Goal: Find specific page/section: Find specific page/section

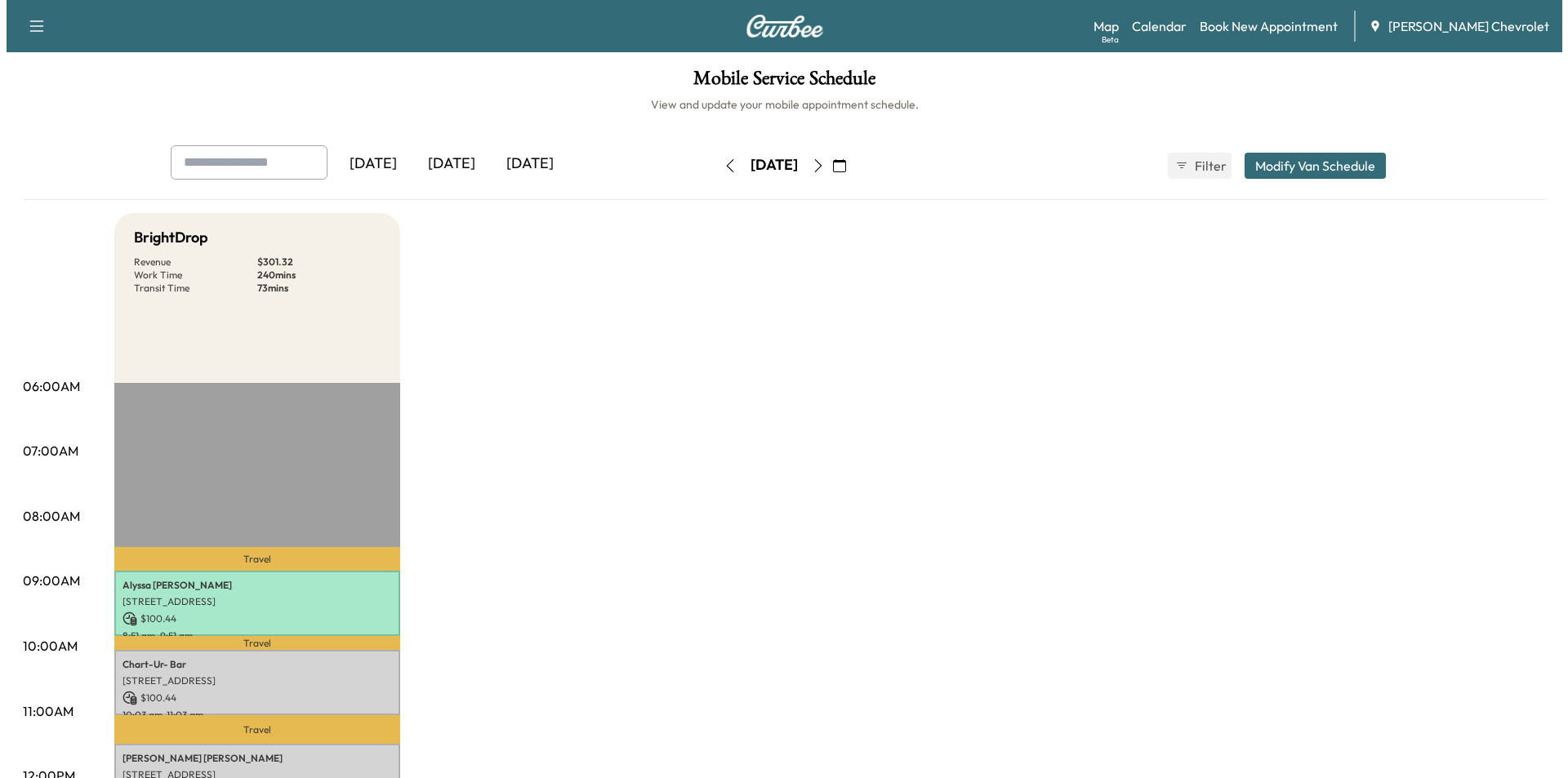
scroll to position [327, 0]
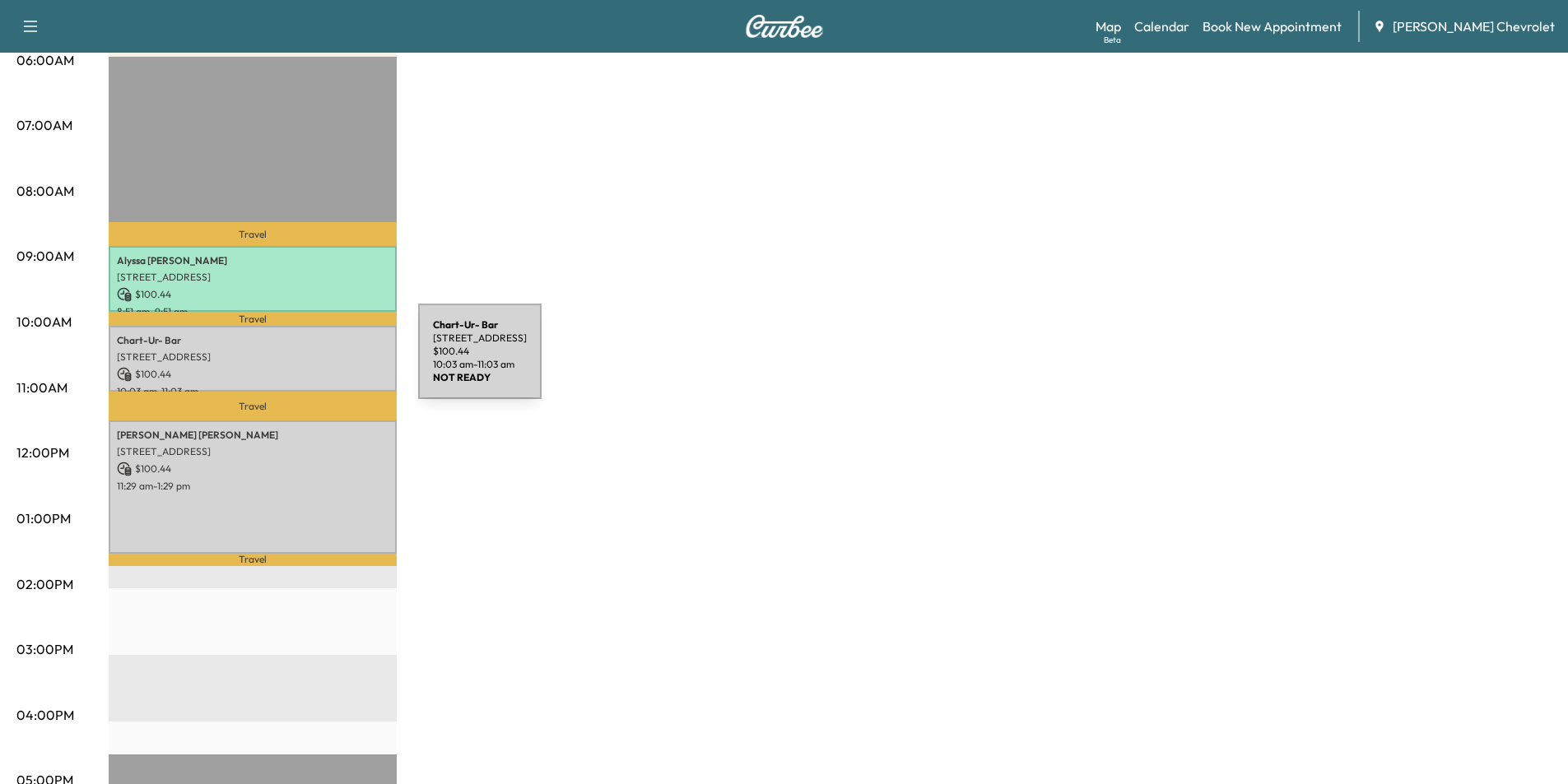
click at [295, 360] on div "Chart-Ur- Bar [STREET_ADDRESS] $ 100.44 10:03 am - 11:03 am" at bounding box center [253, 359] width 288 height 67
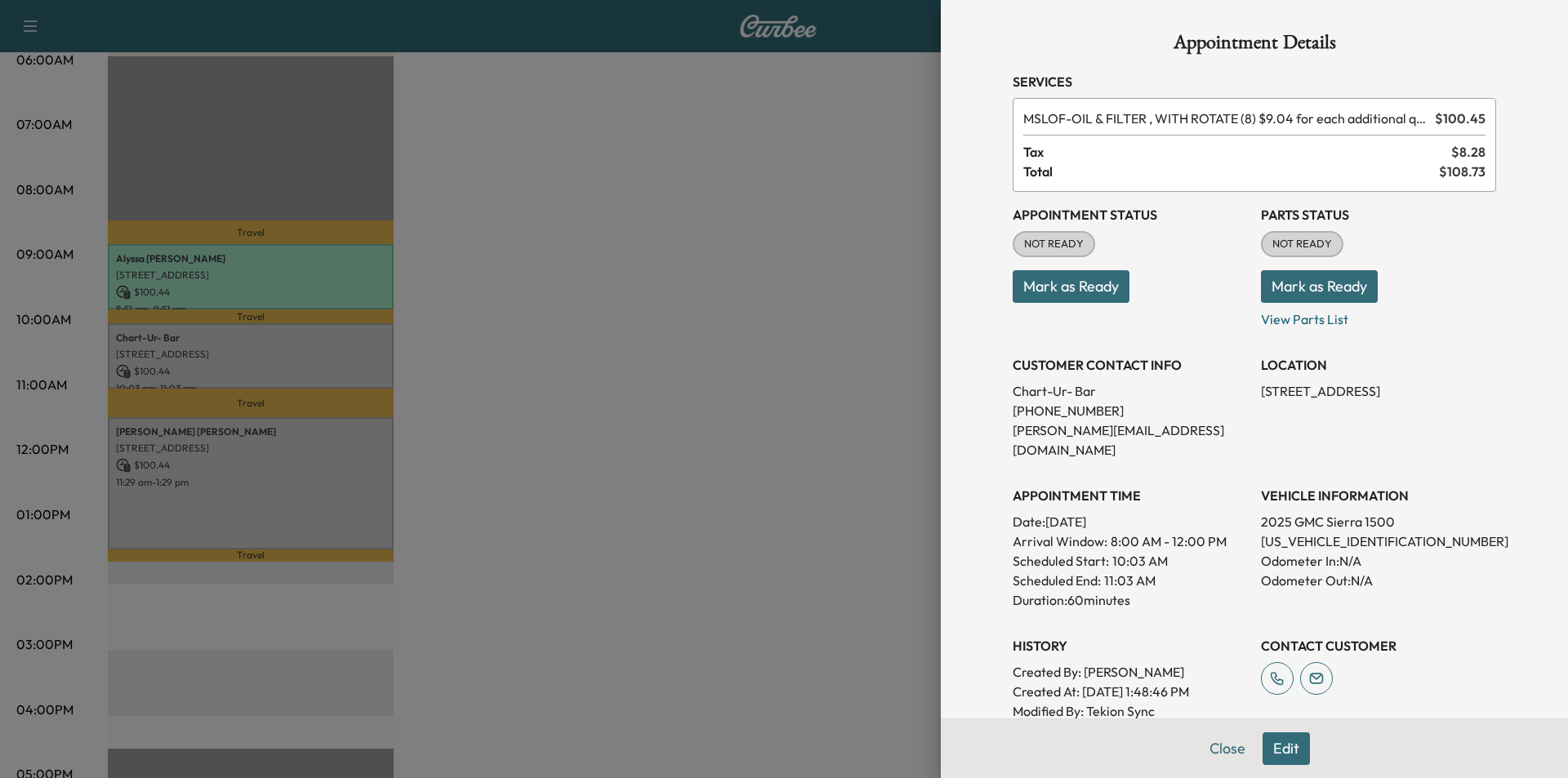
click at [301, 277] on div at bounding box center [784, 389] width 1568 height 778
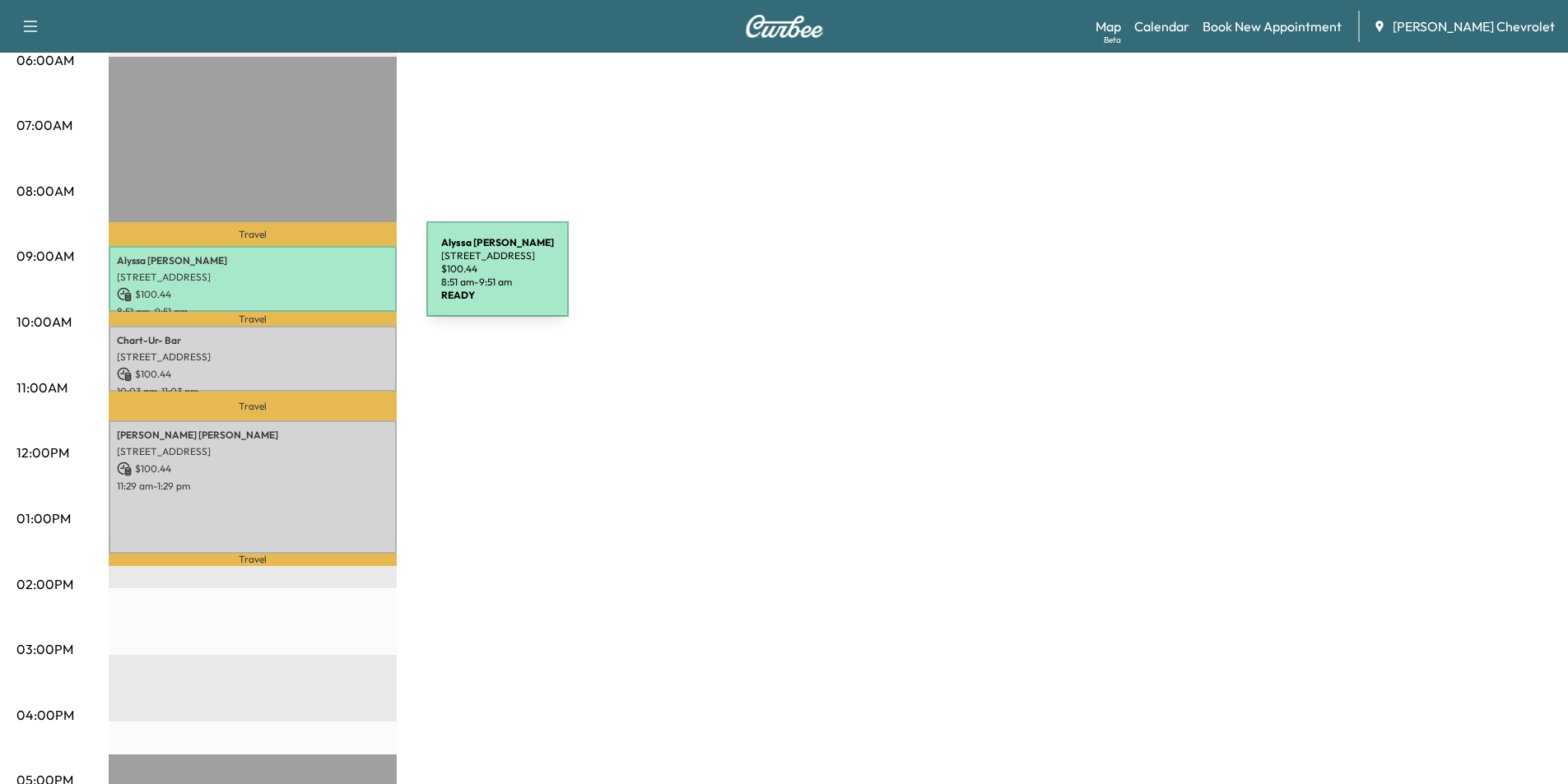
click at [303, 279] on p "[STREET_ADDRESS]" at bounding box center [253, 277] width 272 height 13
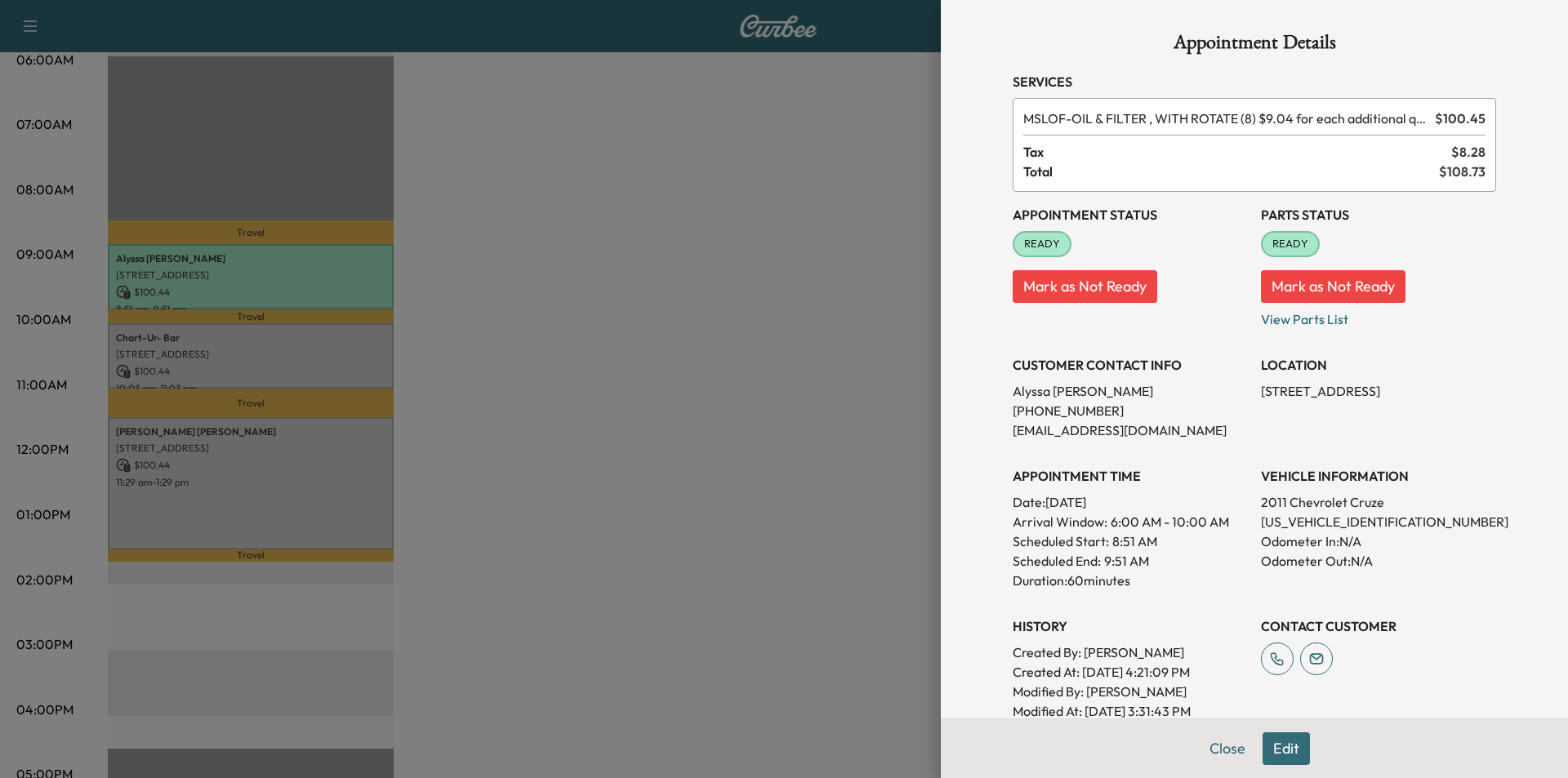
click at [289, 336] on div at bounding box center [784, 389] width 1568 height 778
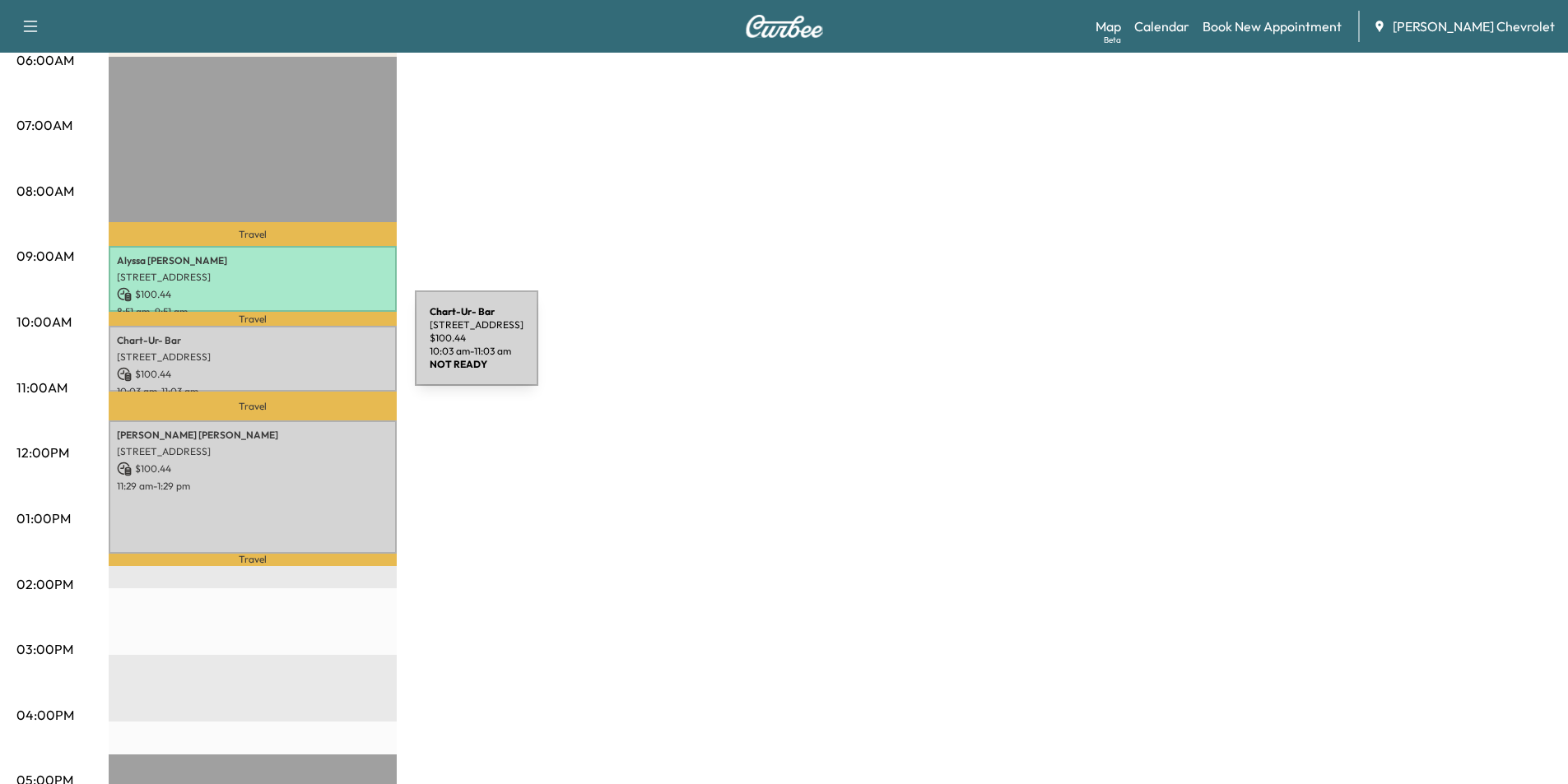
click at [291, 350] on p "[STREET_ADDRESS]" at bounding box center [253, 357] width 272 height 13
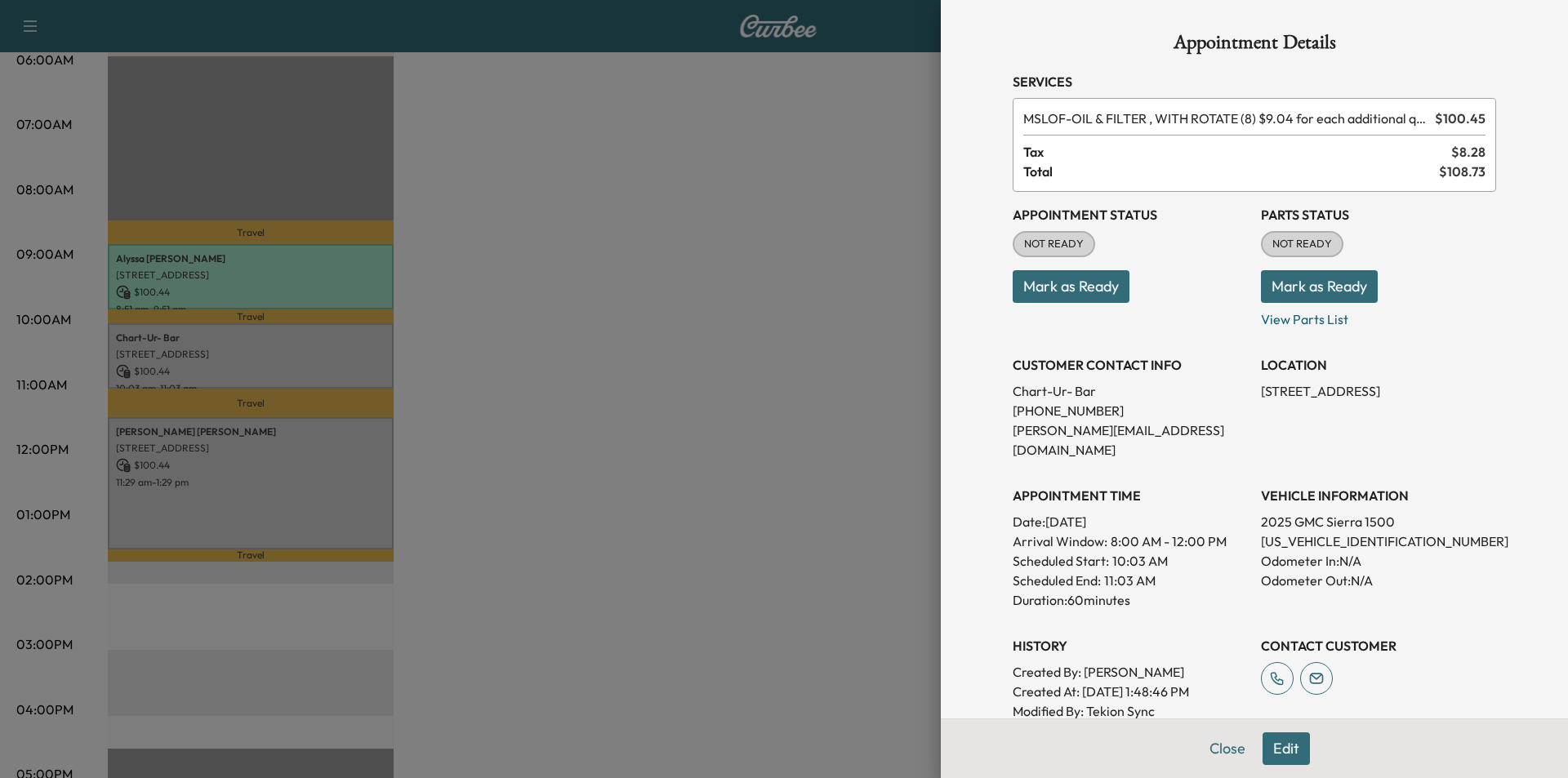
click at [299, 444] on div at bounding box center [784, 389] width 1568 height 778
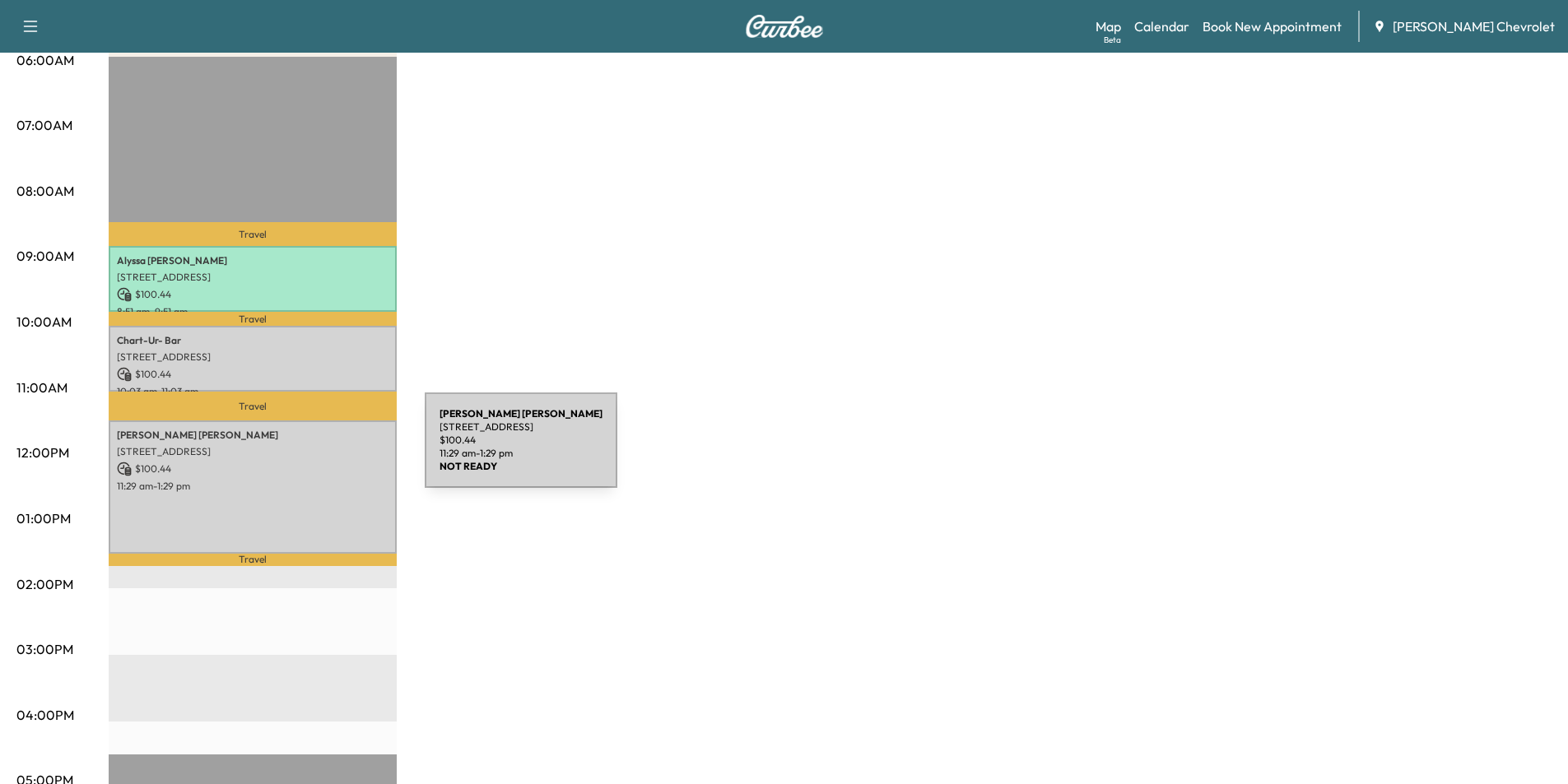
click at [301, 453] on p "[STREET_ADDRESS]" at bounding box center [253, 452] width 272 height 13
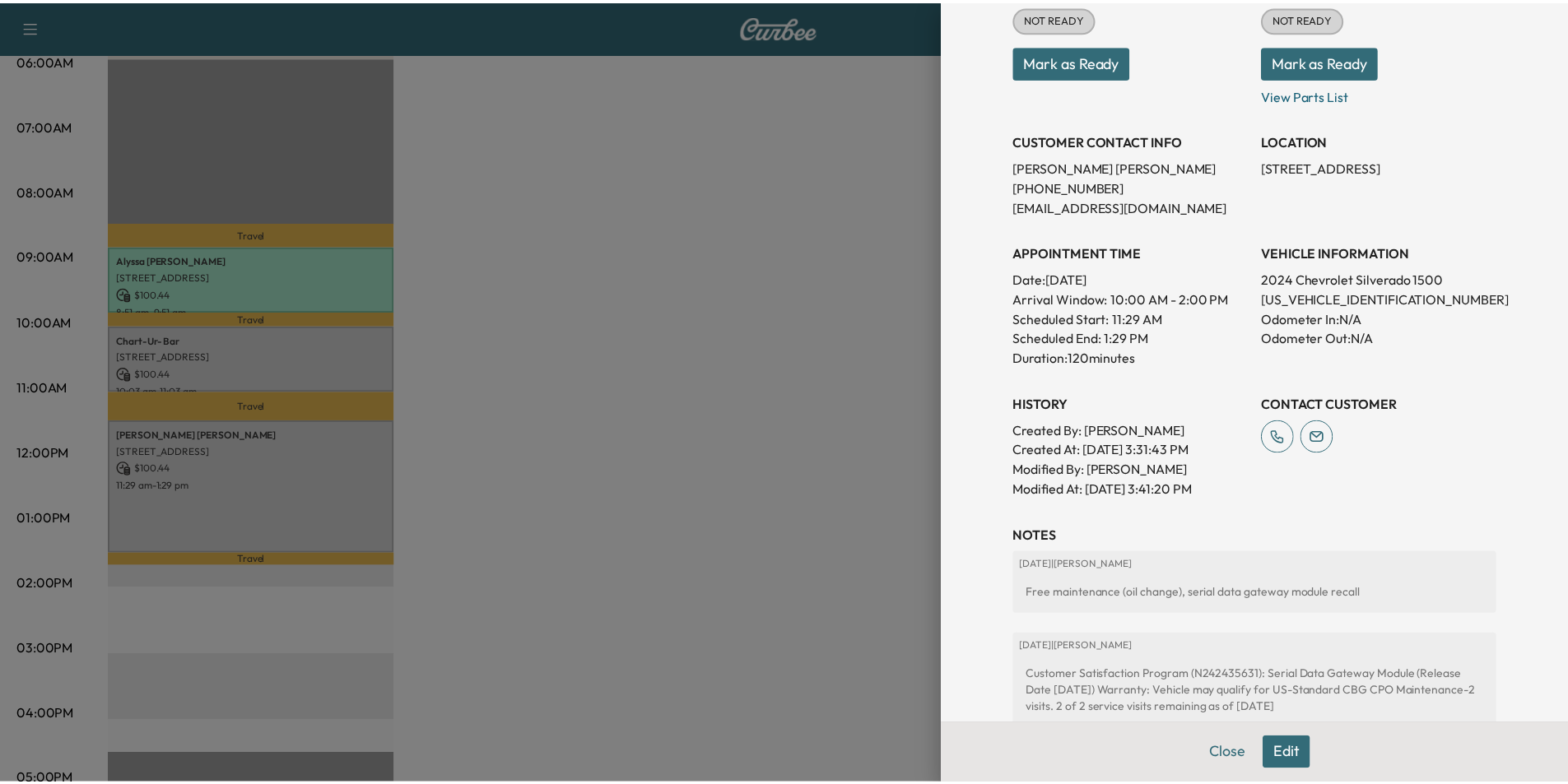
scroll to position [440, 0]
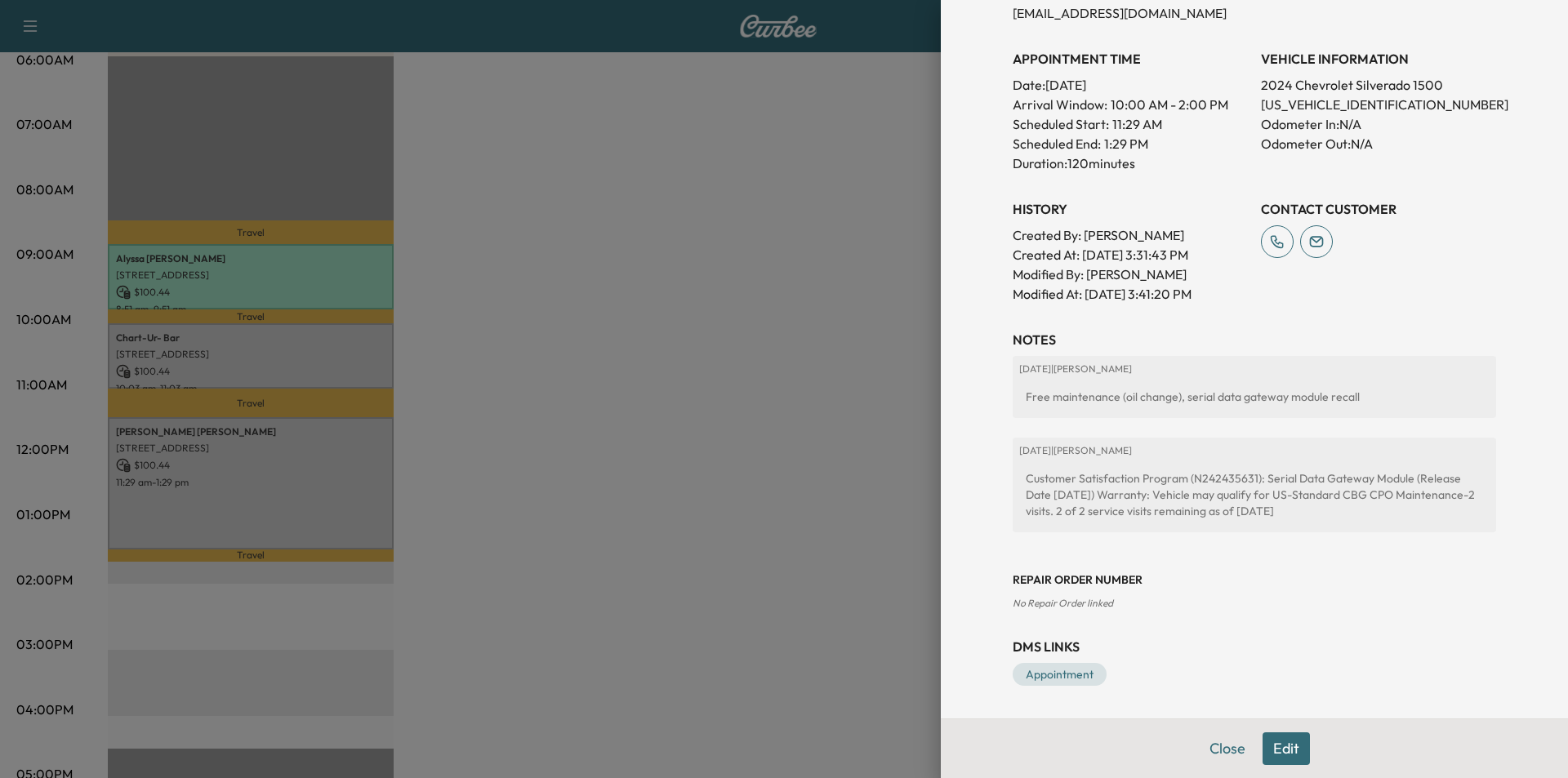
click at [834, 433] on div at bounding box center [784, 389] width 1568 height 778
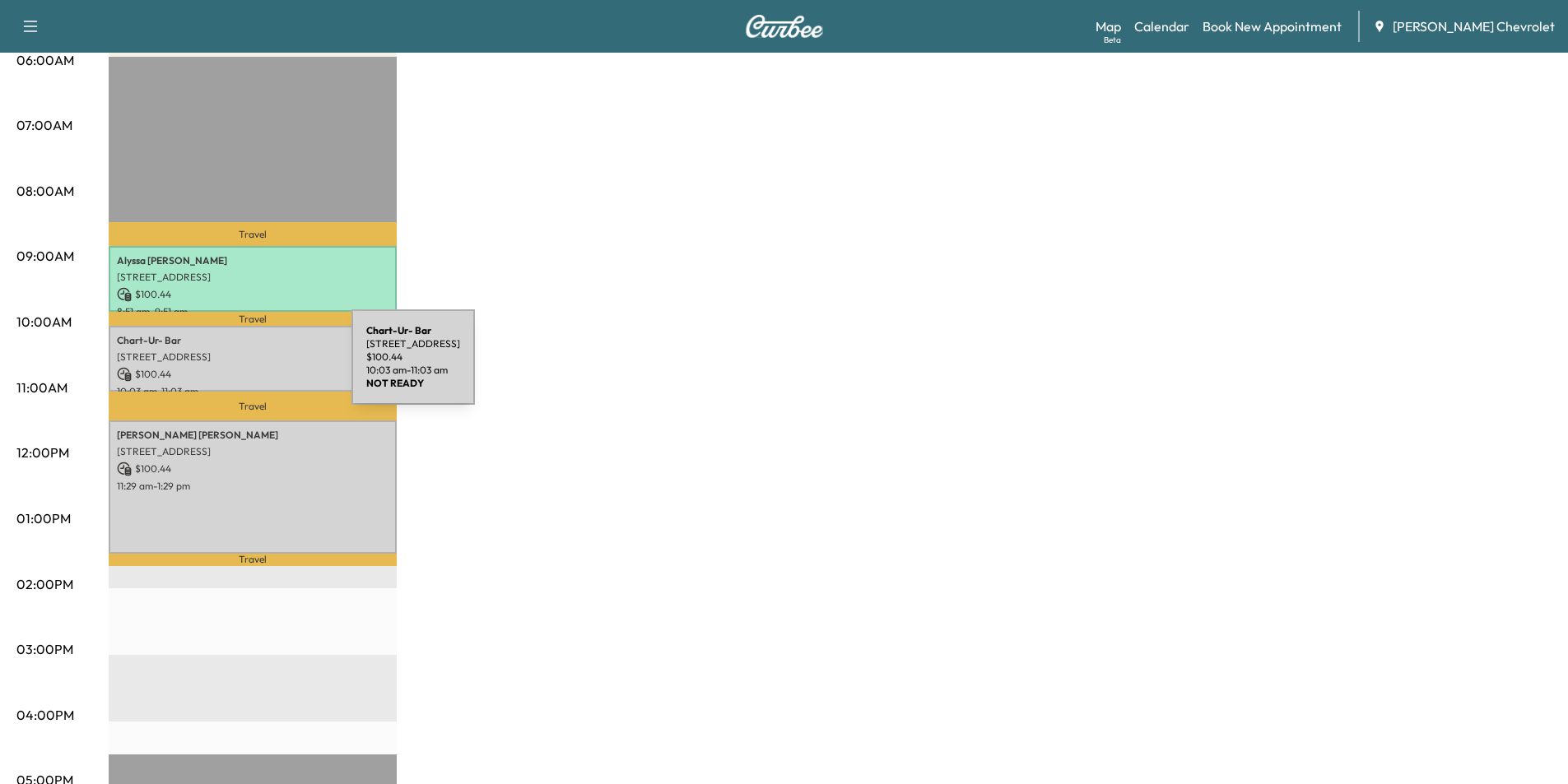
click at [228, 367] on p "$ 100.44" at bounding box center [253, 374] width 272 height 15
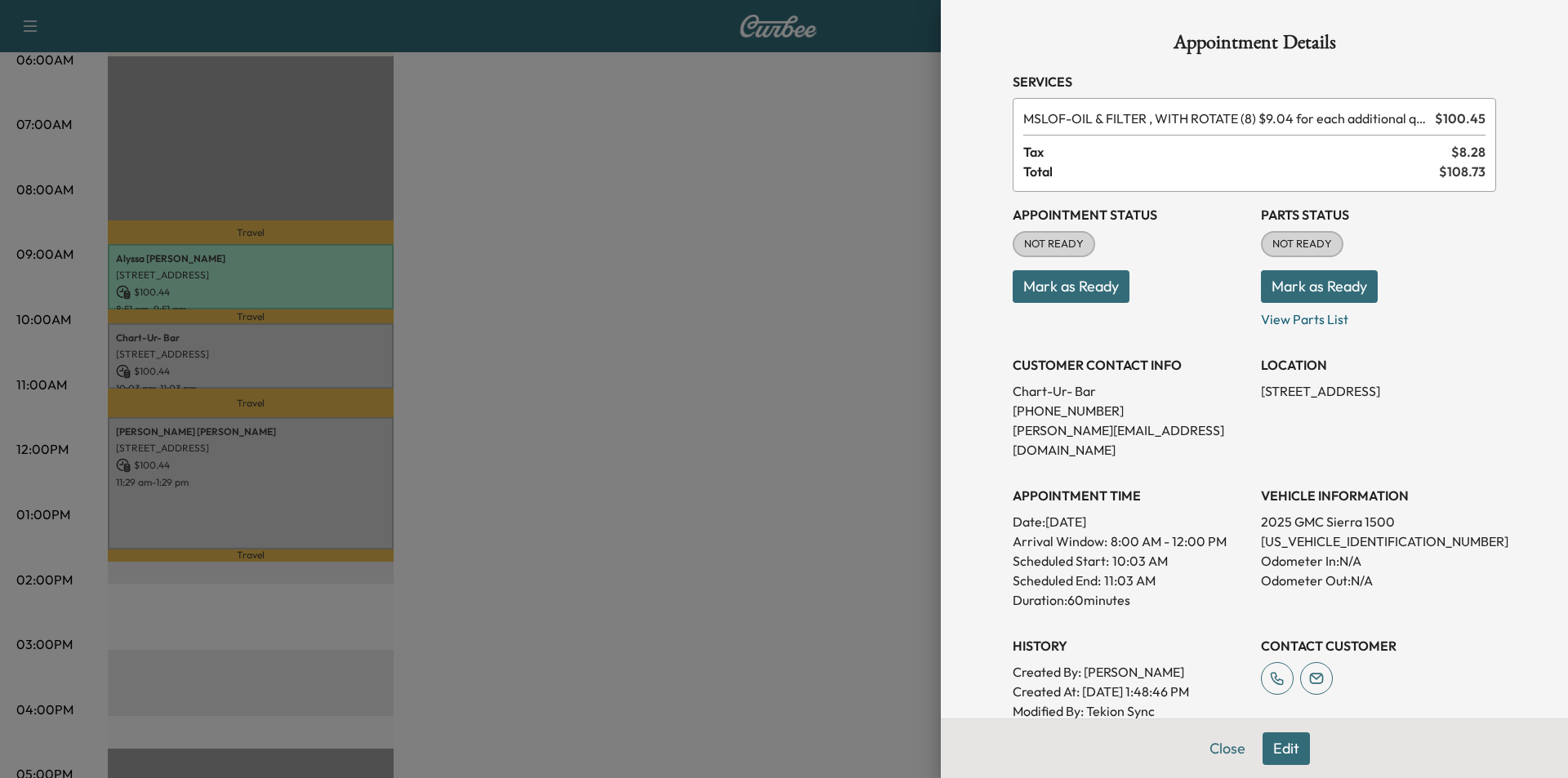
click at [192, 442] on div at bounding box center [784, 389] width 1568 height 778
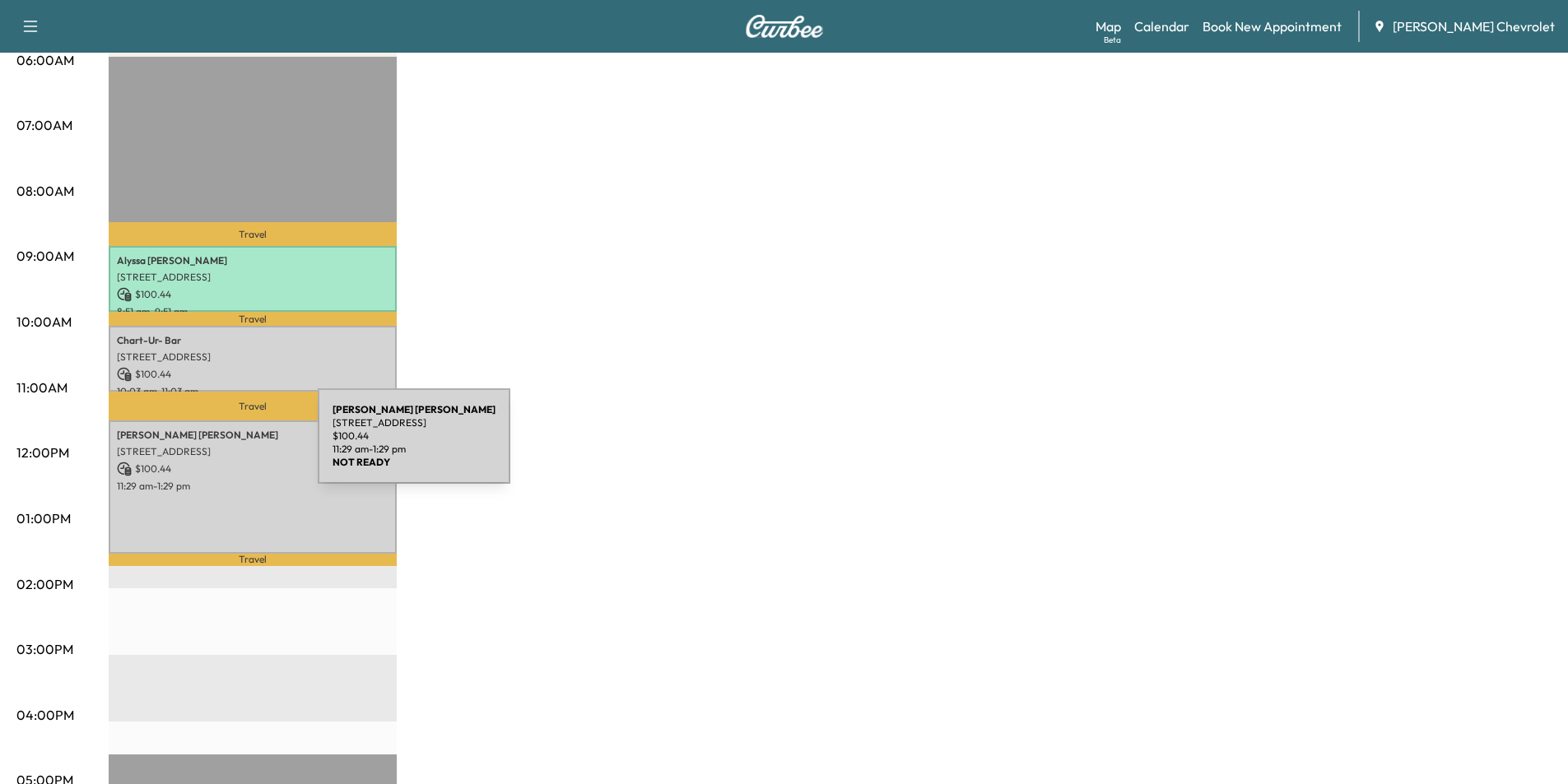
click at [194, 445] on p "[STREET_ADDRESS]" at bounding box center [253, 452] width 272 height 13
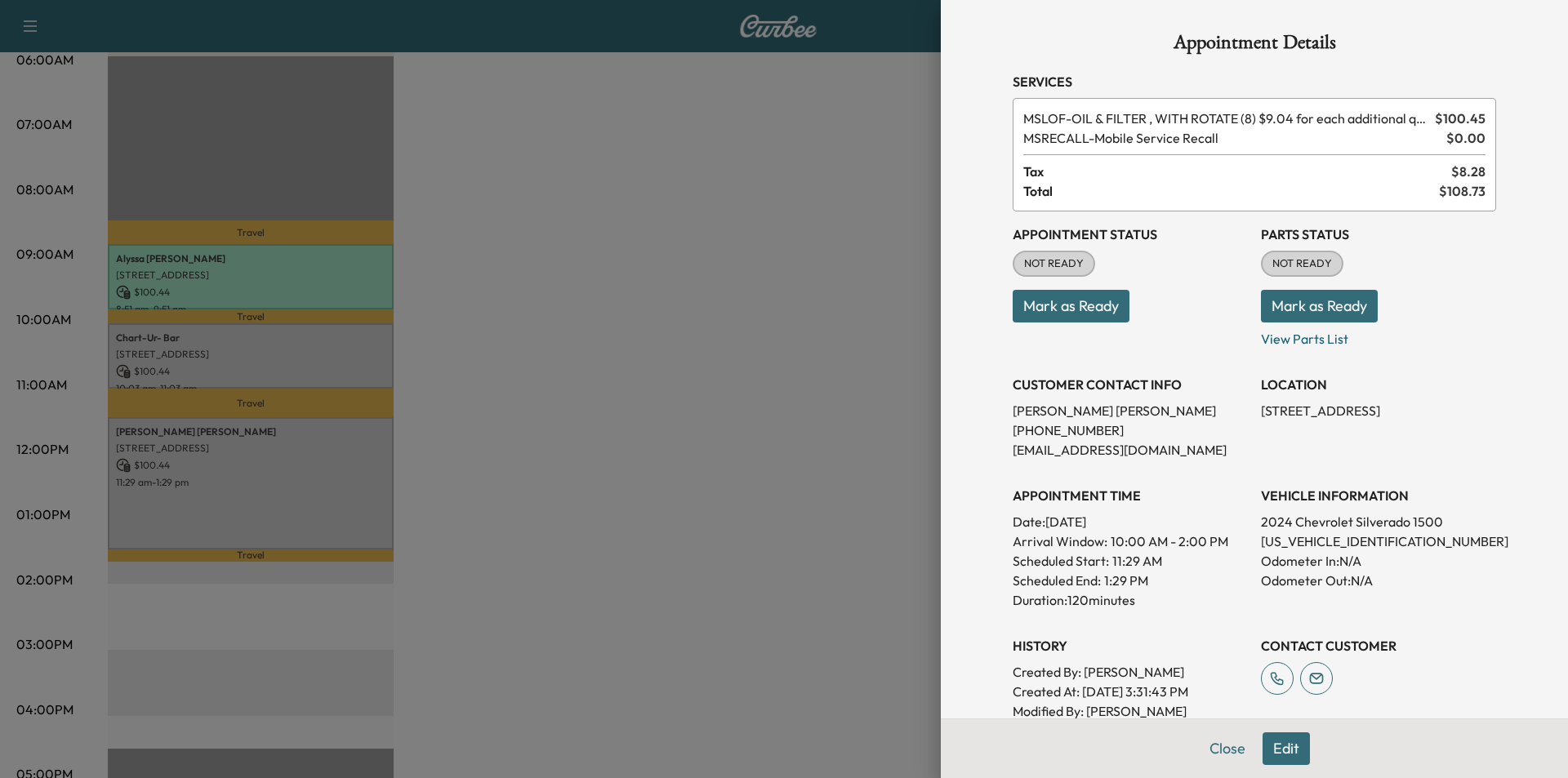
click at [209, 290] on div at bounding box center [784, 389] width 1568 height 778
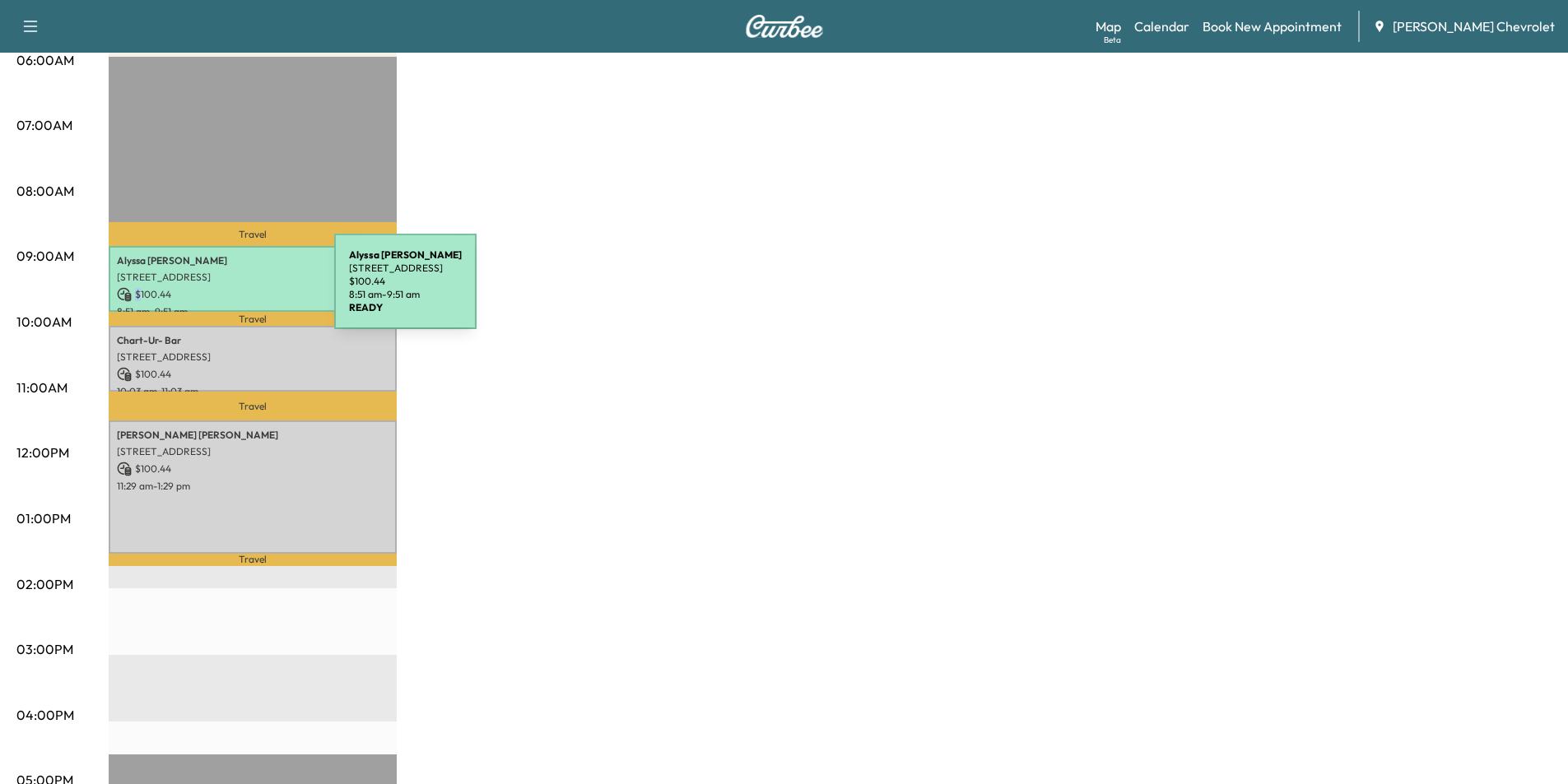
click at [211, 291] on p "$ 100.44" at bounding box center [253, 295] width 272 height 15
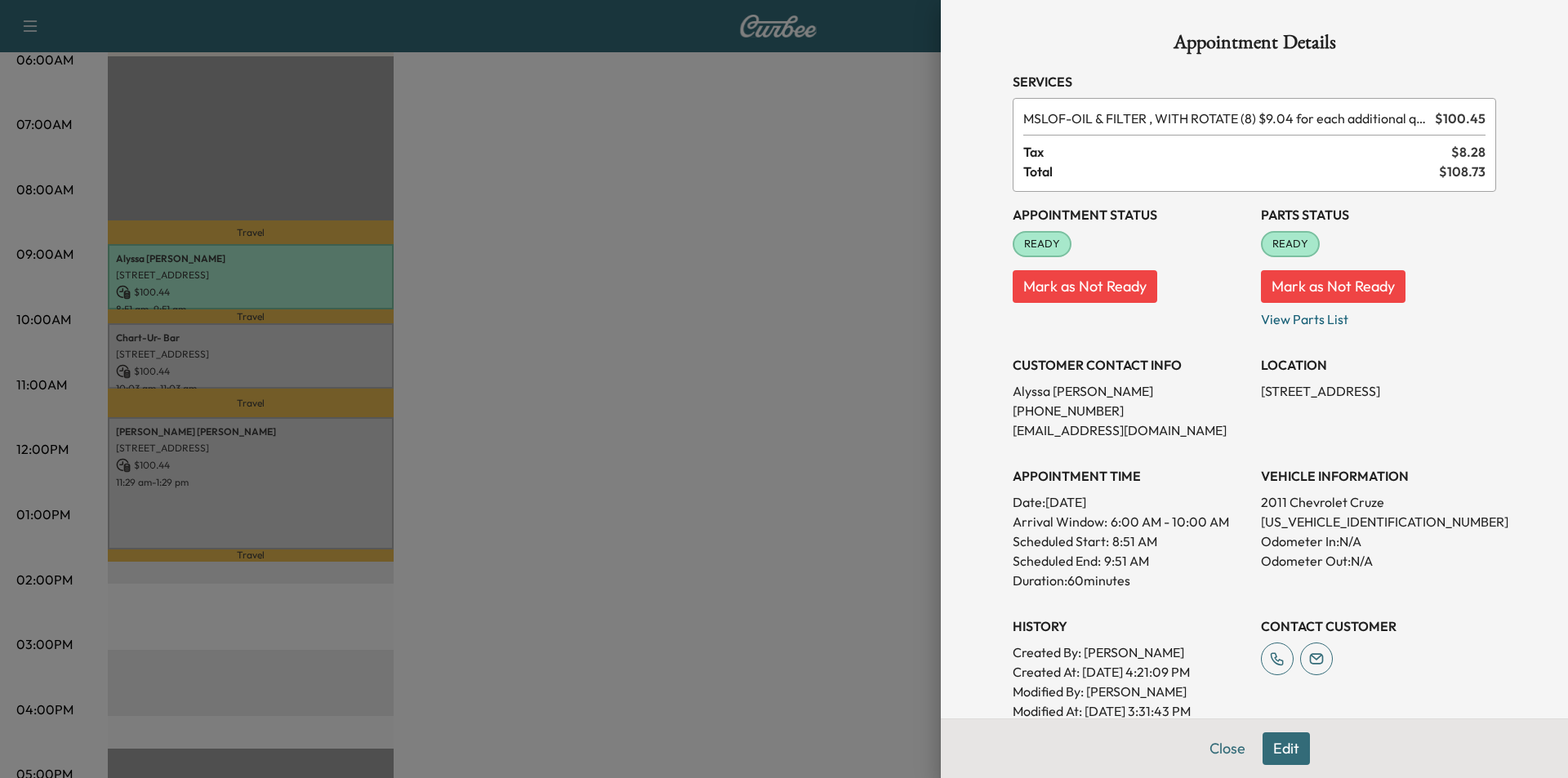
click at [314, 374] on div at bounding box center [784, 389] width 1568 height 778
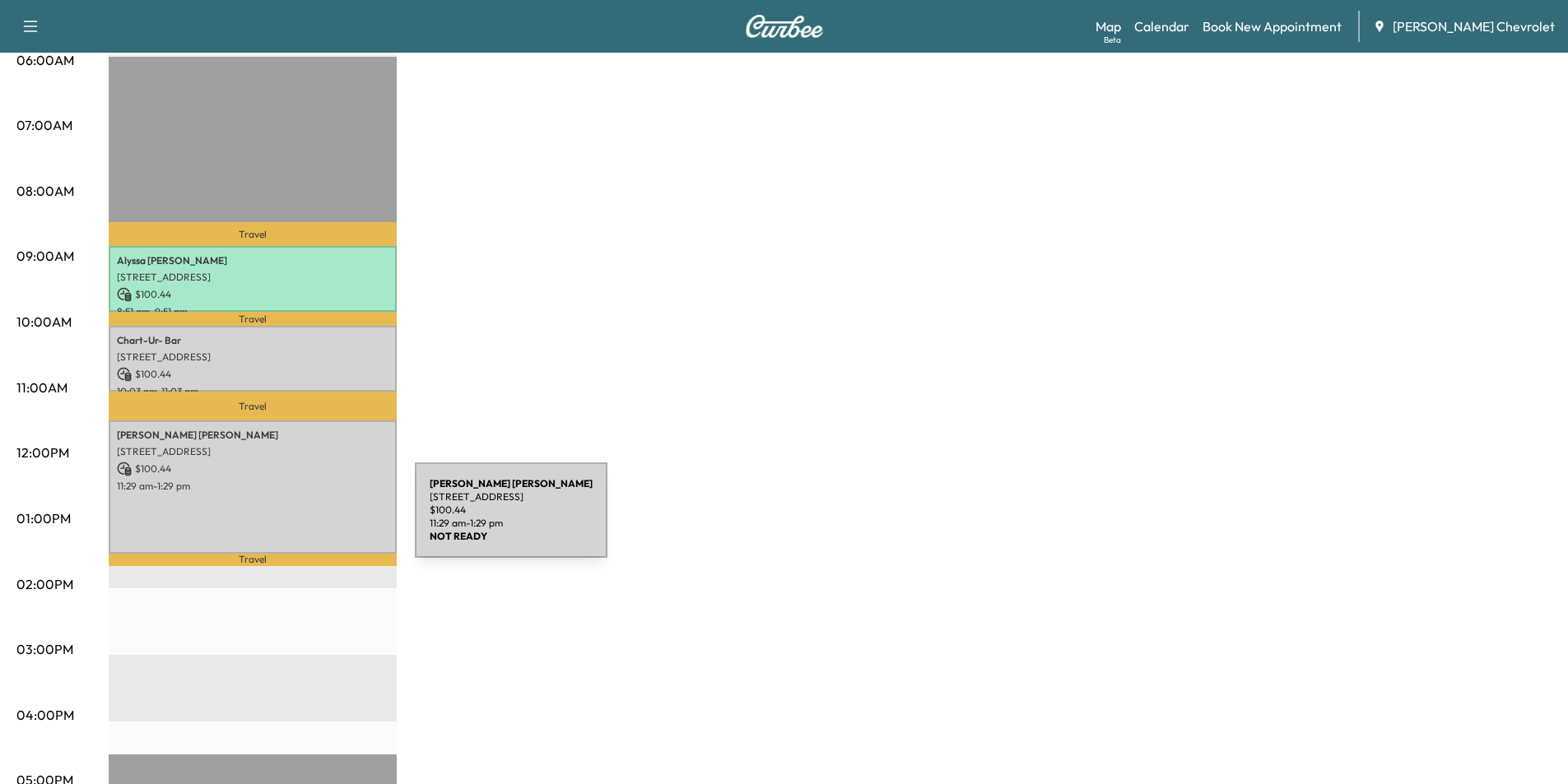
click at [291, 519] on div "[PERSON_NAME] [STREET_ADDRESS][PERSON_NAME] $ 100.44 11:29 am - 1:29 pm" at bounding box center [253, 487] width 288 height 133
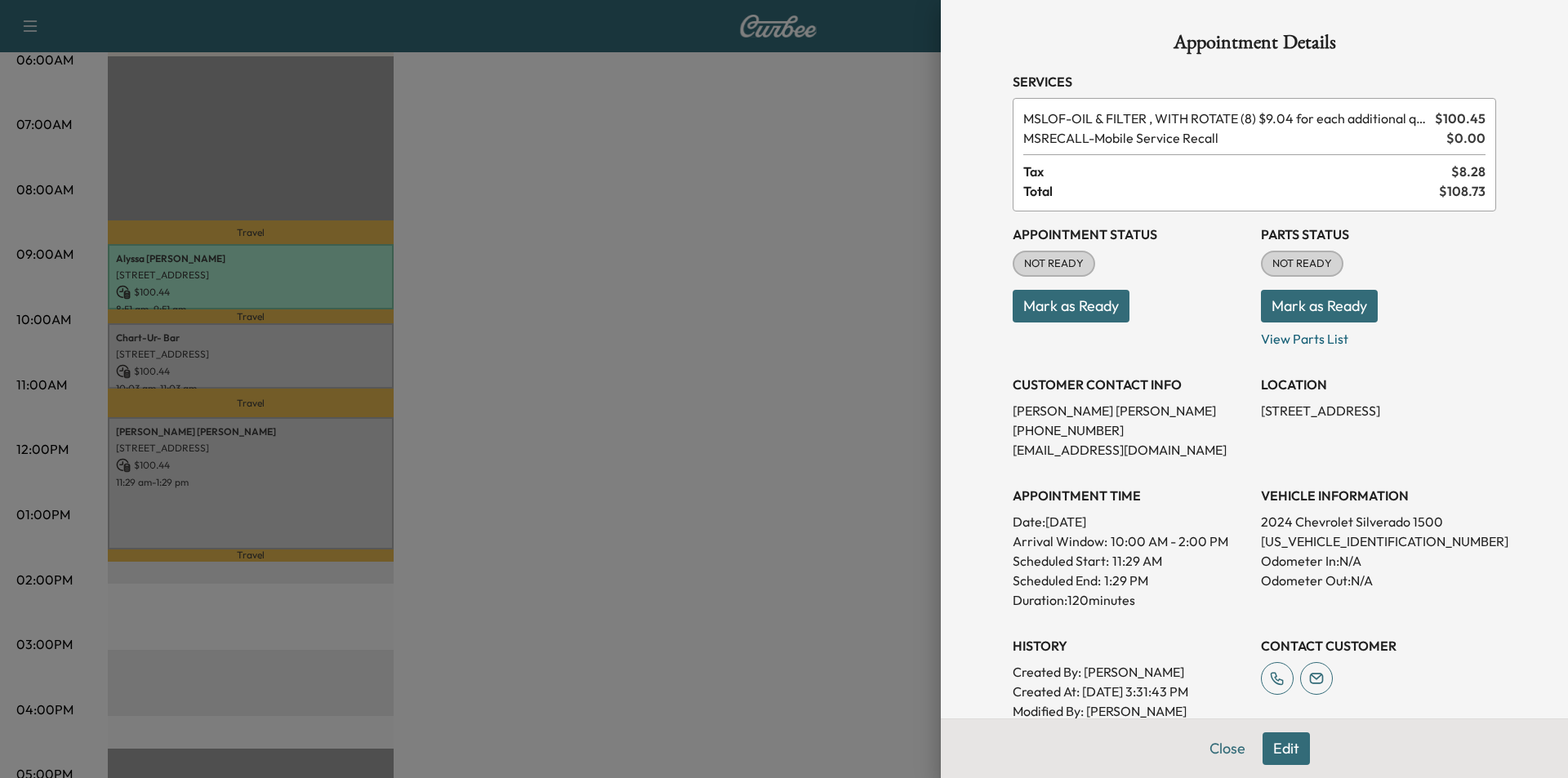
click at [299, 403] on div at bounding box center [784, 389] width 1568 height 778
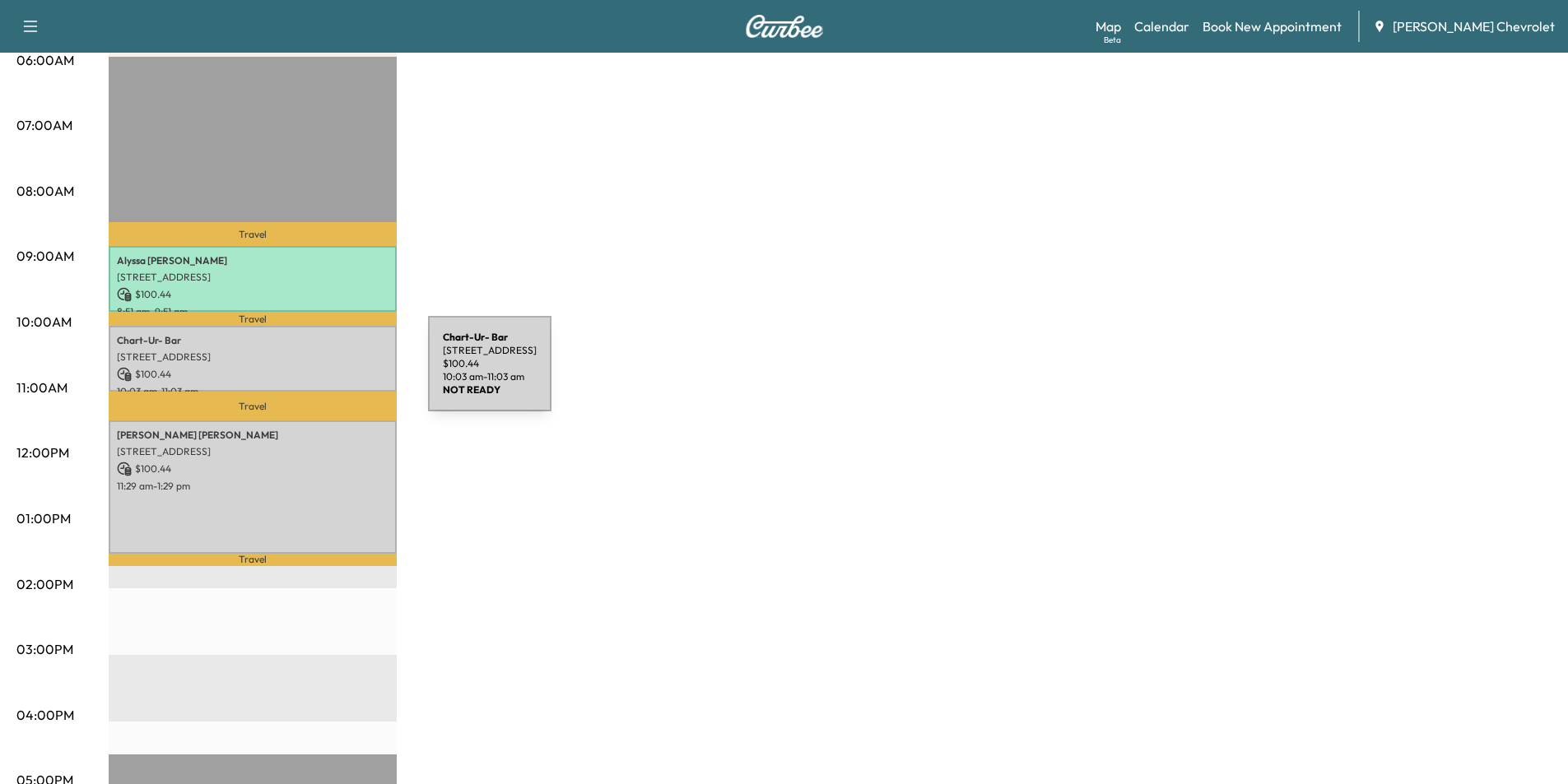
click at [305, 375] on p "$ 100.44" at bounding box center [253, 374] width 272 height 15
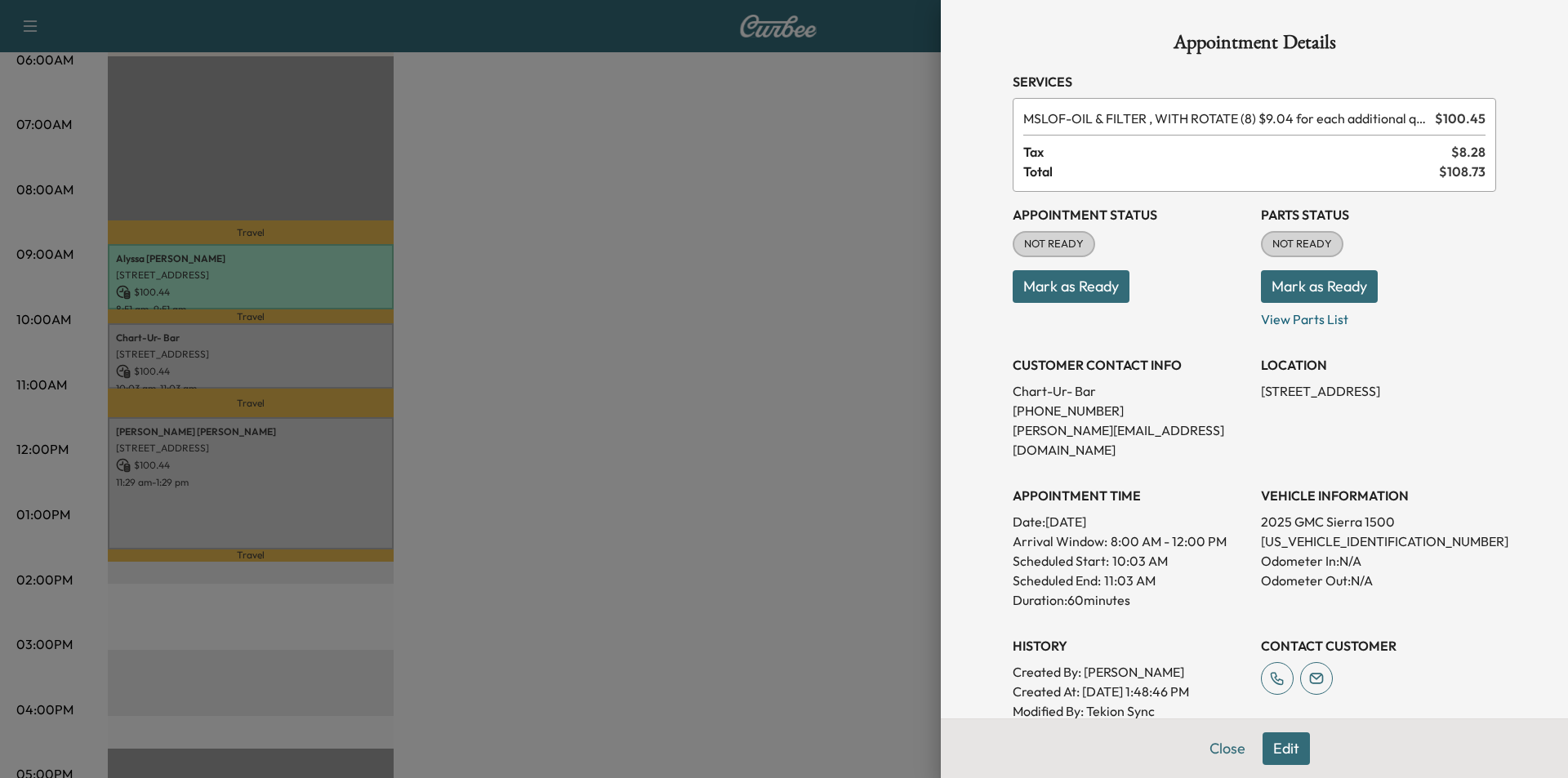
click at [466, 71] on div at bounding box center [784, 389] width 1568 height 778
